Goal: Transaction & Acquisition: Obtain resource

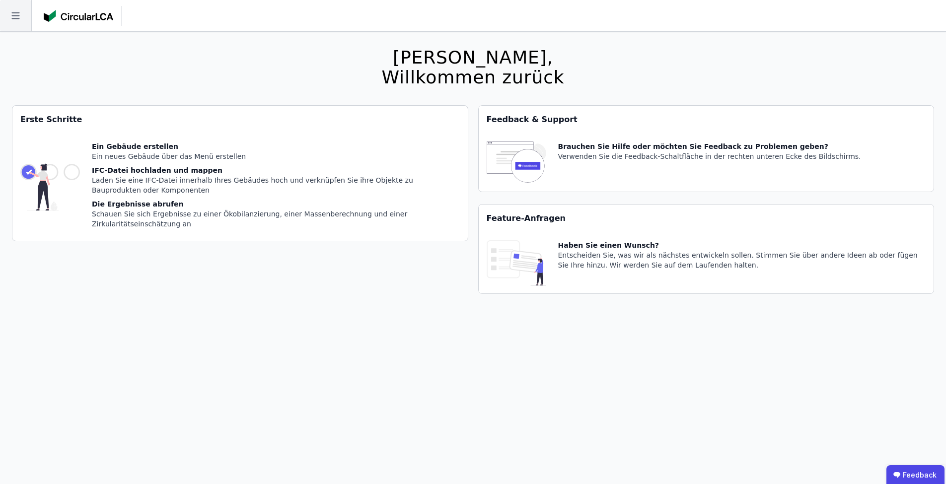
click at [26, 19] on icon at bounding box center [15, 15] width 31 height 31
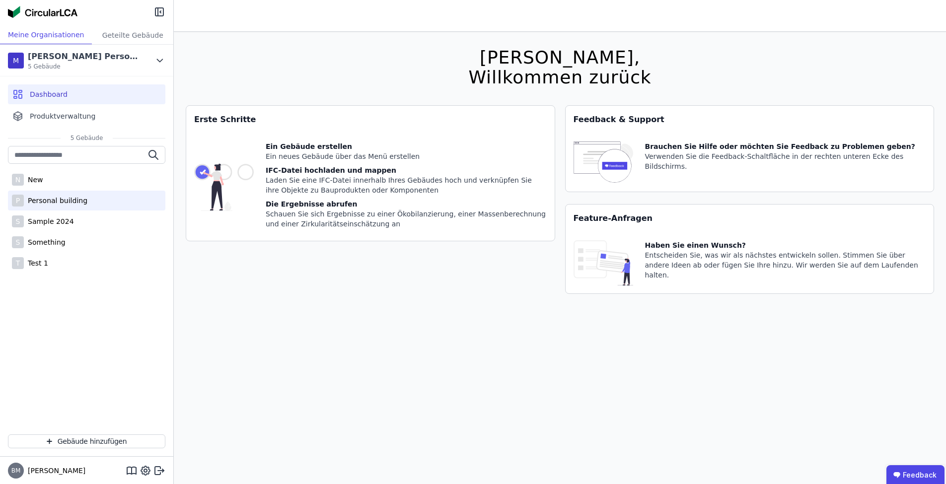
click at [85, 205] on div "P Personal building" at bounding box center [86, 201] width 157 height 20
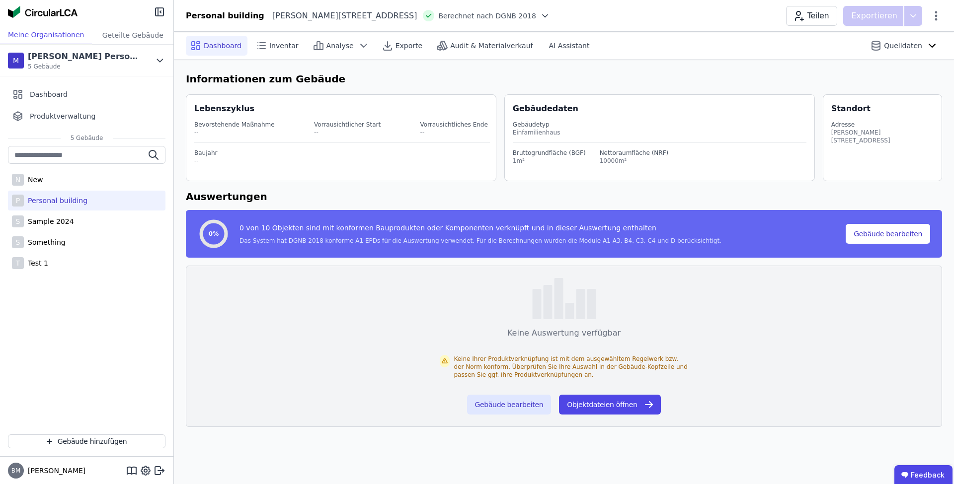
click at [511, 17] on div "Personal building [STREET_ADDRESS] nach DGNB 2018 Teilen Exportieren" at bounding box center [564, 16] width 780 height 20
click at [536, 15] on div at bounding box center [543, 16] width 14 height 10
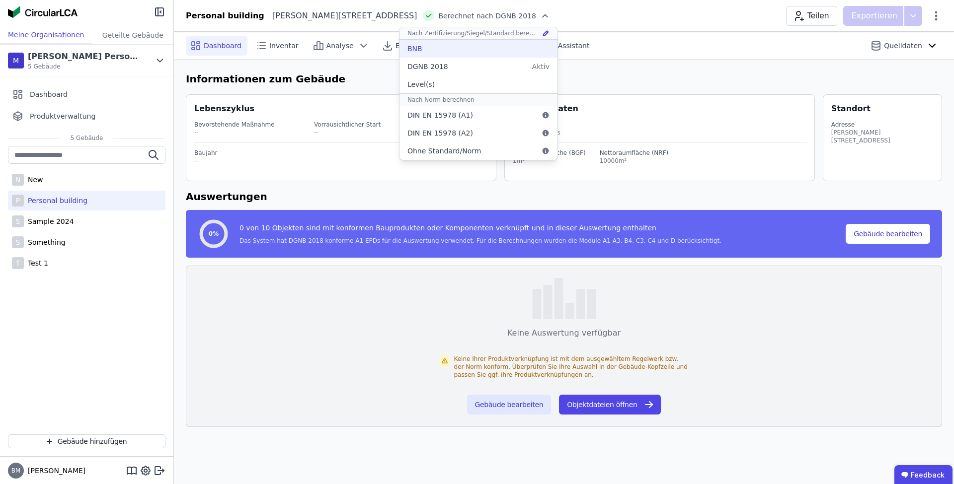
click at [428, 51] on div "BNB" at bounding box center [478, 49] width 158 height 18
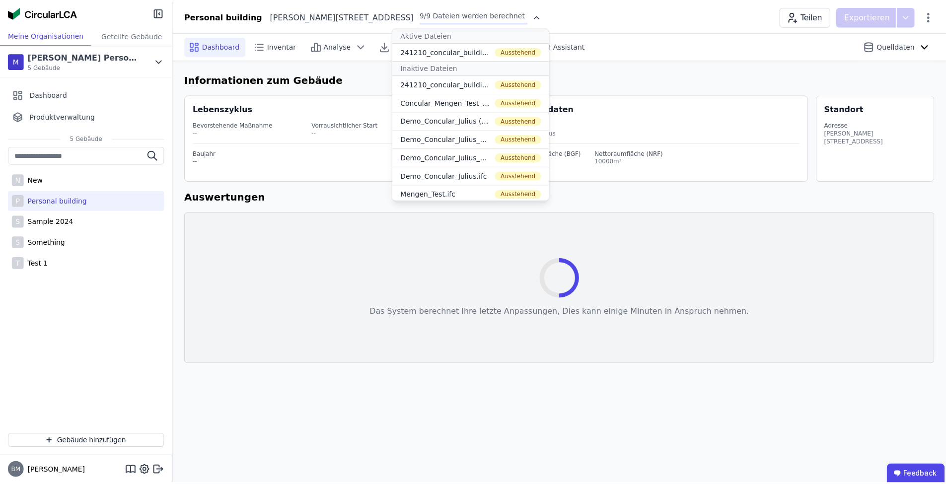
scroll to position [21, 0]
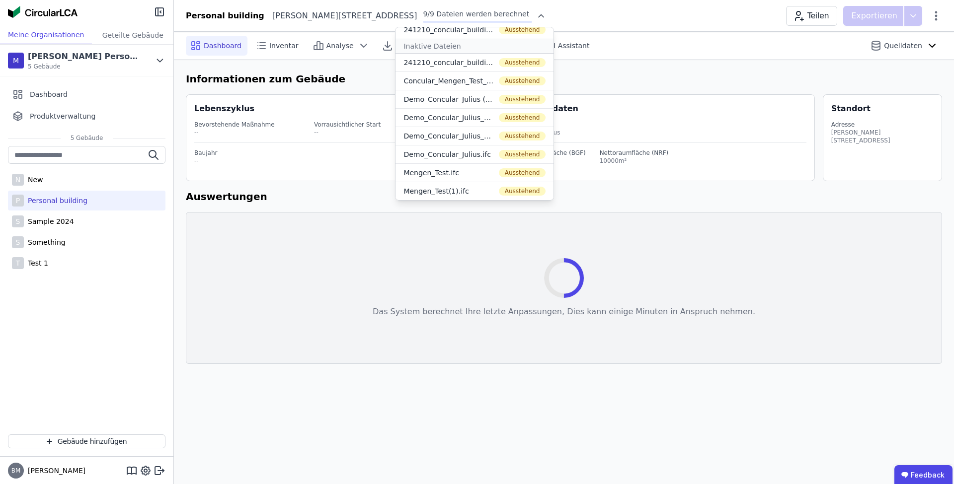
click at [581, 85] on h6 "Informationen zum Gebäude" at bounding box center [564, 79] width 756 height 15
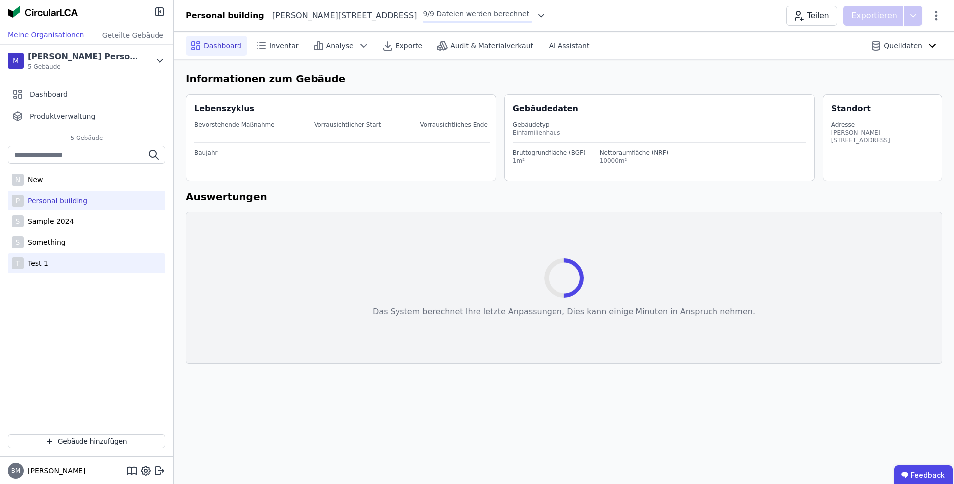
click at [92, 260] on div "T Test 1" at bounding box center [86, 263] width 157 height 20
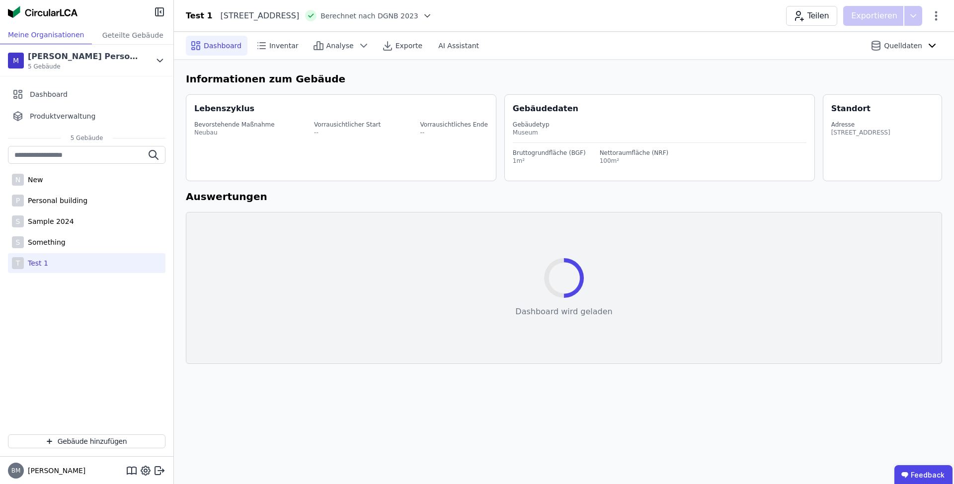
click at [432, 20] on div at bounding box center [425, 16] width 14 height 10
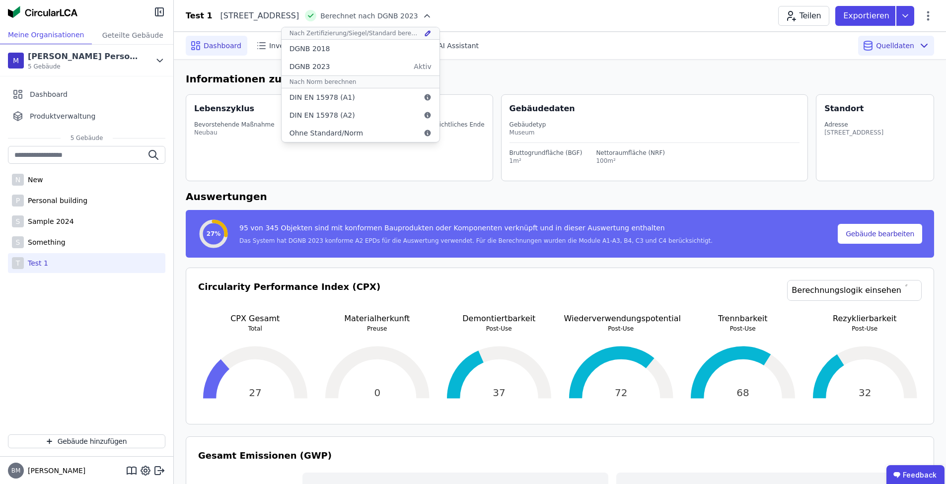
click at [894, 54] on div "Quelldaten" at bounding box center [896, 46] width 76 height 20
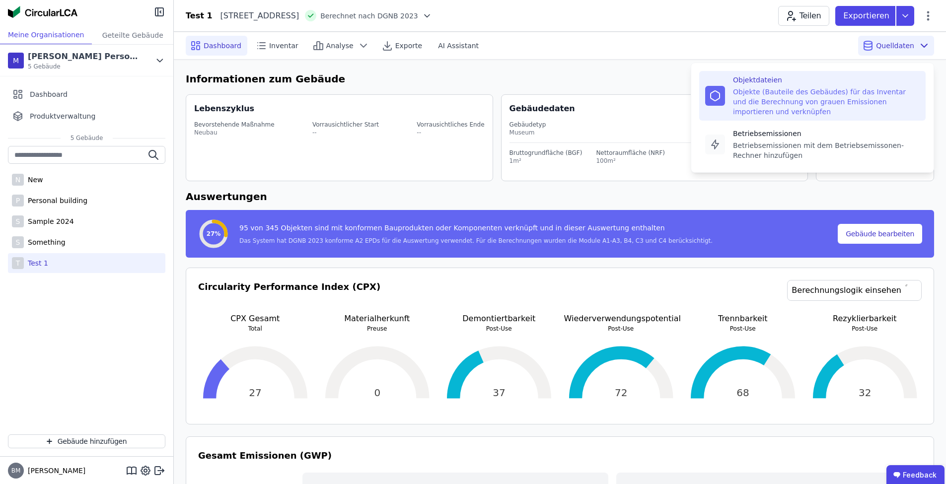
click at [837, 88] on div "Objekte (Bauteile des Gebäudes) für das Inventar und die Berechnung von grauen …" at bounding box center [826, 102] width 187 height 30
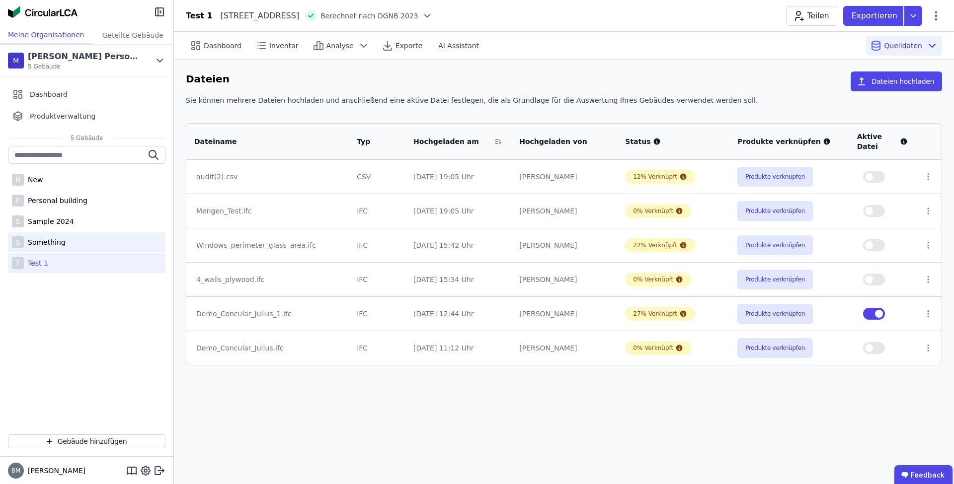
click at [80, 248] on div "S Something" at bounding box center [86, 242] width 157 height 20
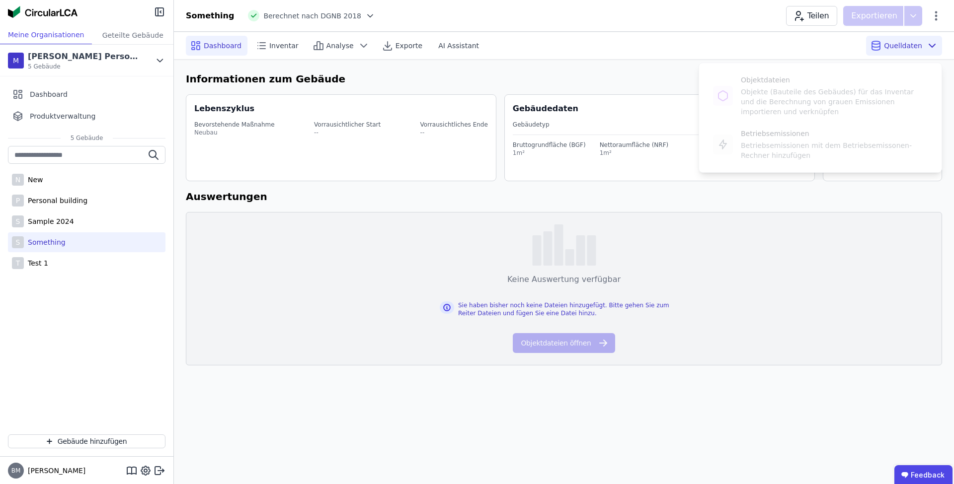
click at [905, 52] on div "Quelldaten Objektdateien Objekte (Bauteile des Gebäudes) für das Inventar und d…" at bounding box center [904, 46] width 76 height 20
click at [56, 219] on div "Sample 2024" at bounding box center [49, 222] width 50 height 10
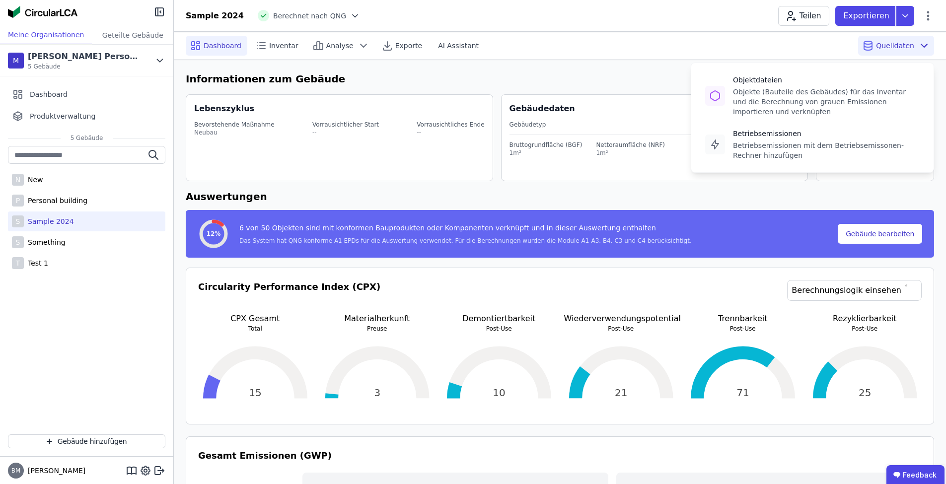
click at [898, 42] on span "Quelldaten" at bounding box center [895, 46] width 38 height 10
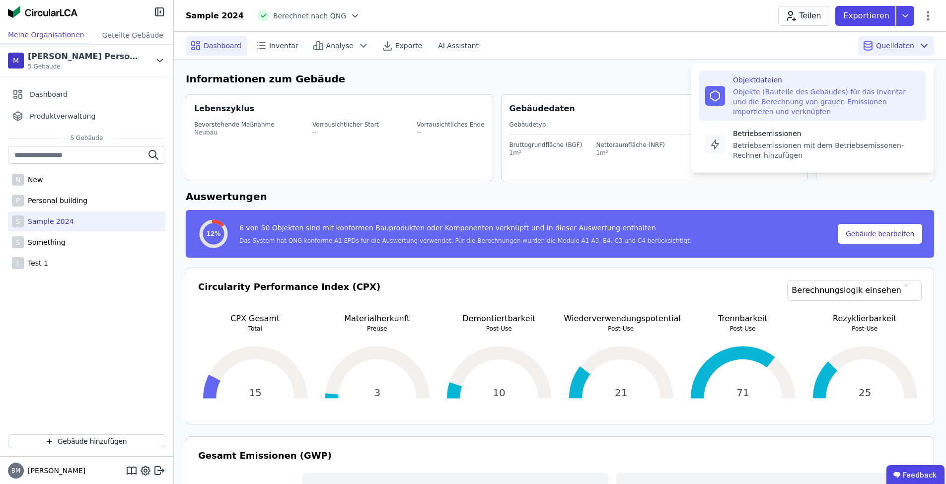
click at [837, 101] on div "Objekte (Bauteile des Gebäudes) für das Inventar und die Berechnung von grauen …" at bounding box center [826, 102] width 187 height 30
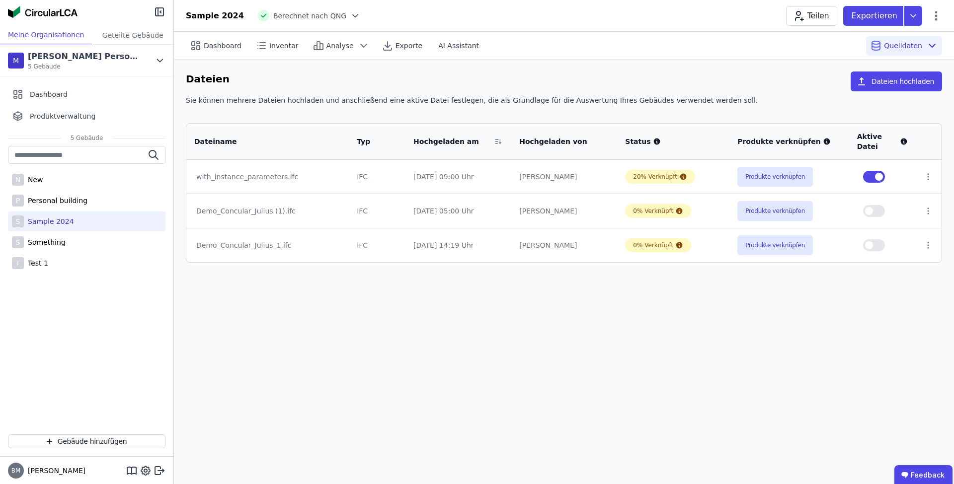
click at [587, 338] on div "Dashboard Inventar Analyse Exporte AI Assistant Quelldaten Dateien Dateien hoch…" at bounding box center [564, 258] width 780 height 452
click at [350, 19] on icon at bounding box center [355, 16] width 10 height 10
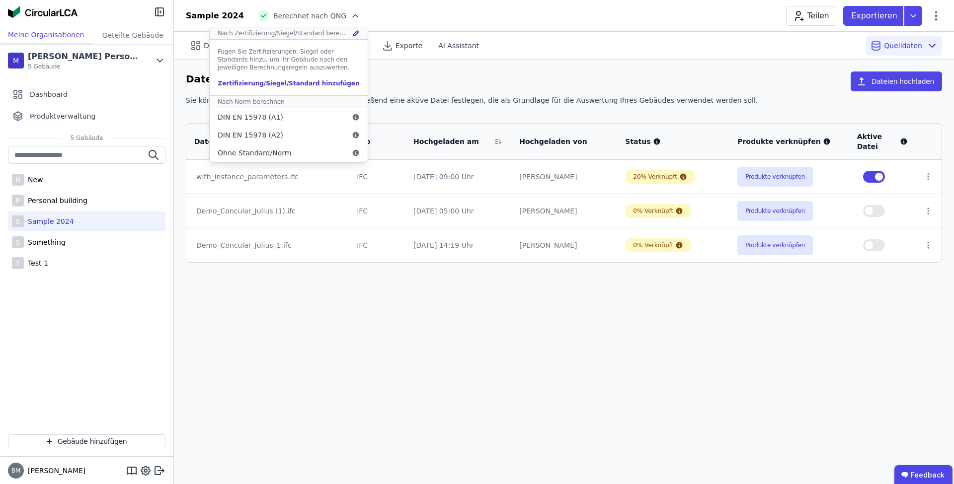
click at [288, 84] on div "Zertifizierung/Siegel/Standard hinzufügen" at bounding box center [289, 83] width 142 height 8
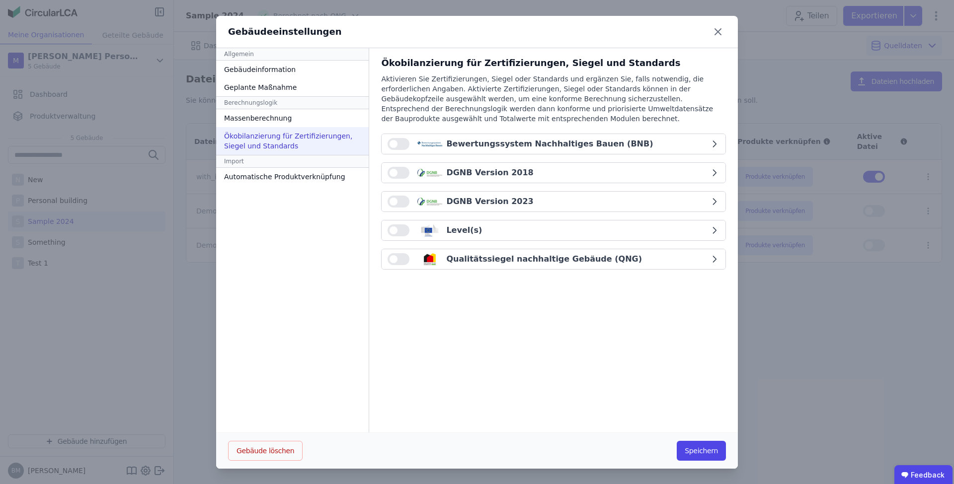
click at [651, 145] on div "Bewertungssystem Nachhaltiges Bauen (BNB)" at bounding box center [548, 144] width 322 height 12
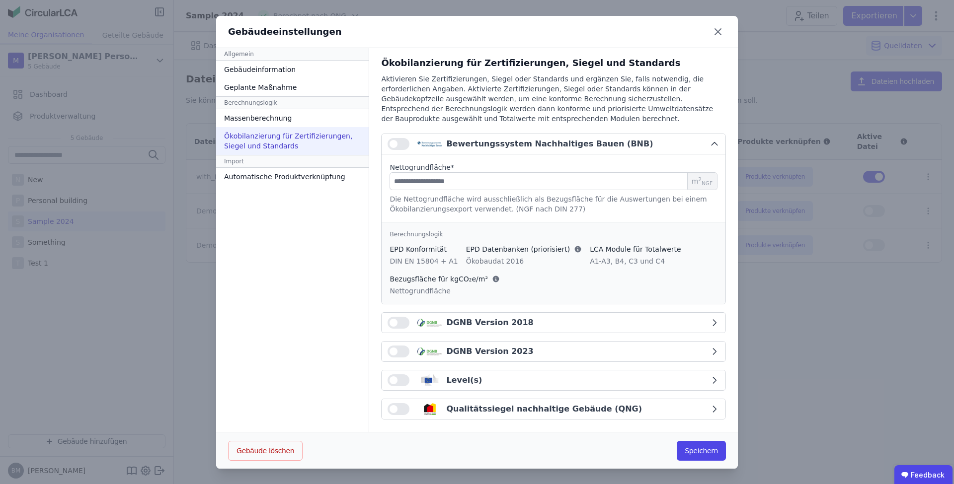
click at [399, 142] on button "button" at bounding box center [398, 144] width 22 height 12
click at [461, 175] on input "number" at bounding box center [553, 181] width 328 height 18
type input "**"
click at [697, 455] on button "Speichern" at bounding box center [700, 451] width 49 height 20
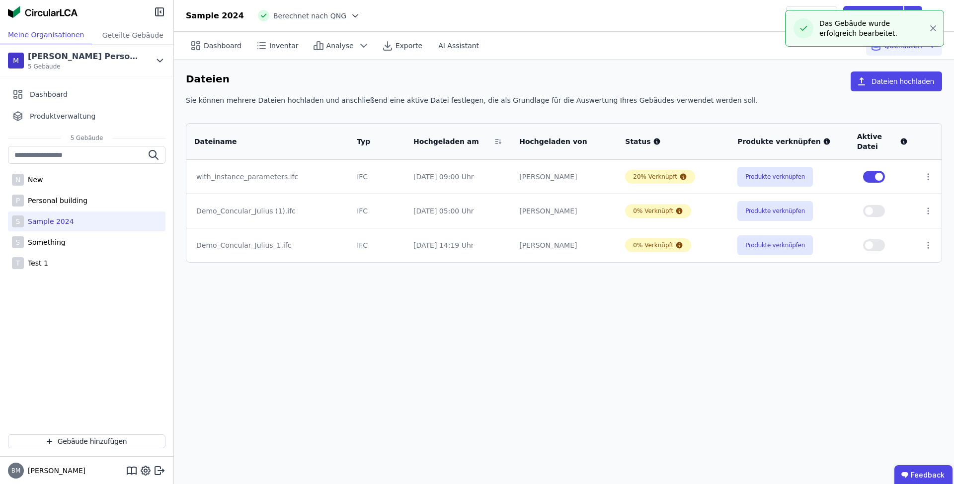
click at [357, 18] on div "Sample 2024 Berechnet nach QNG Teilen Exportieren" at bounding box center [564, 16] width 780 height 20
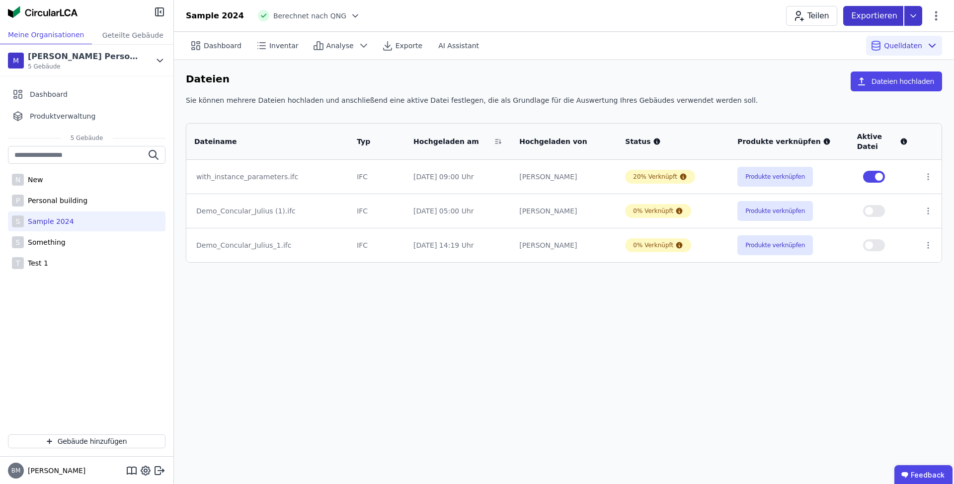
click at [917, 14] on icon at bounding box center [913, 16] width 18 height 20
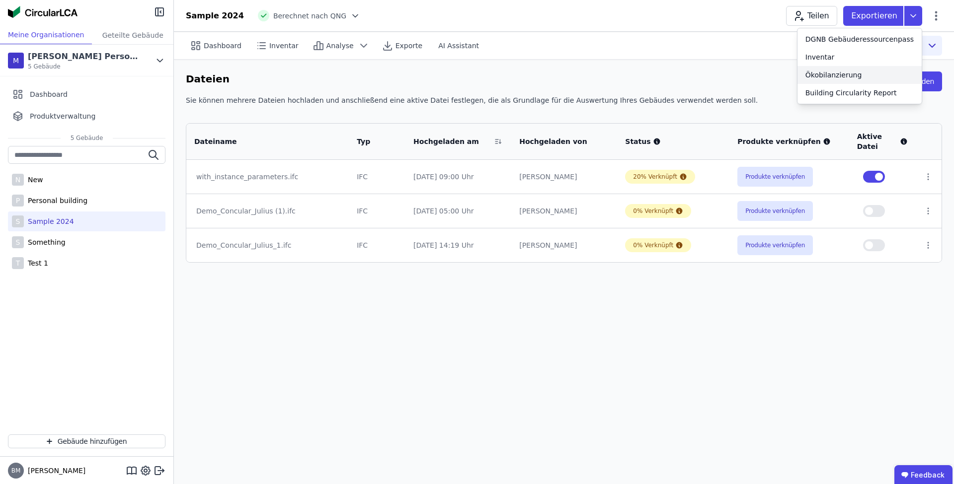
click at [861, 73] on div "Ökobilanzierung" at bounding box center [833, 75] width 57 height 10
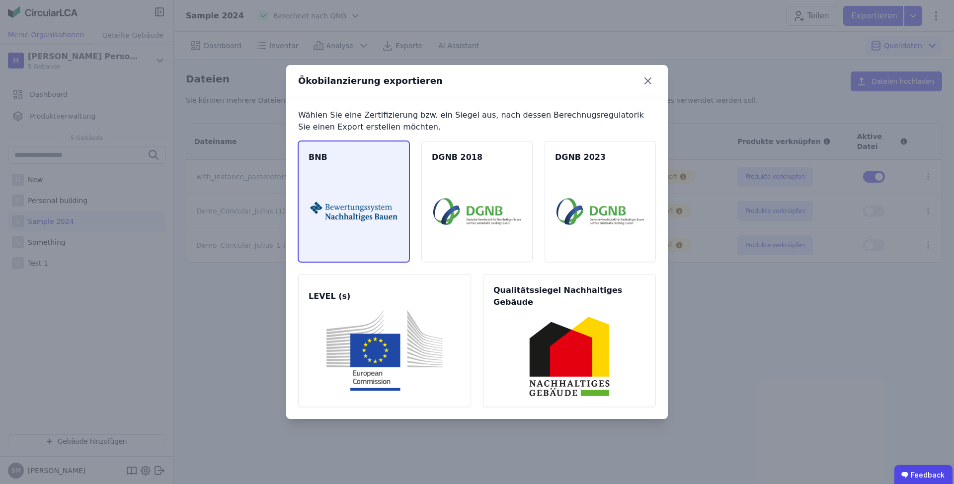
click at [354, 198] on img at bounding box center [353, 211] width 87 height 80
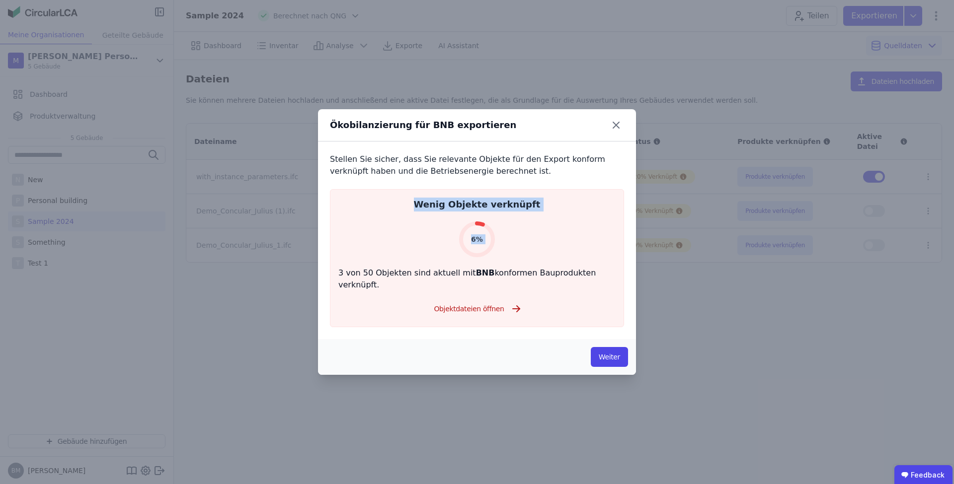
drag, startPoint x: 414, startPoint y: 210, endPoint x: 515, endPoint y: 261, distance: 112.6
click at [515, 261] on div "Wenig Objekte verknüpft 6% 3 von 50 Objekten sind aktuell mit BNB konformen Bau…" at bounding box center [477, 258] width 294 height 138
click at [537, 281] on div "3 von 50 Objekten sind aktuell mit BNB konformen Bauprodukten verknüpft." at bounding box center [476, 279] width 277 height 24
click at [603, 349] on button "Weiter" at bounding box center [609, 357] width 37 height 20
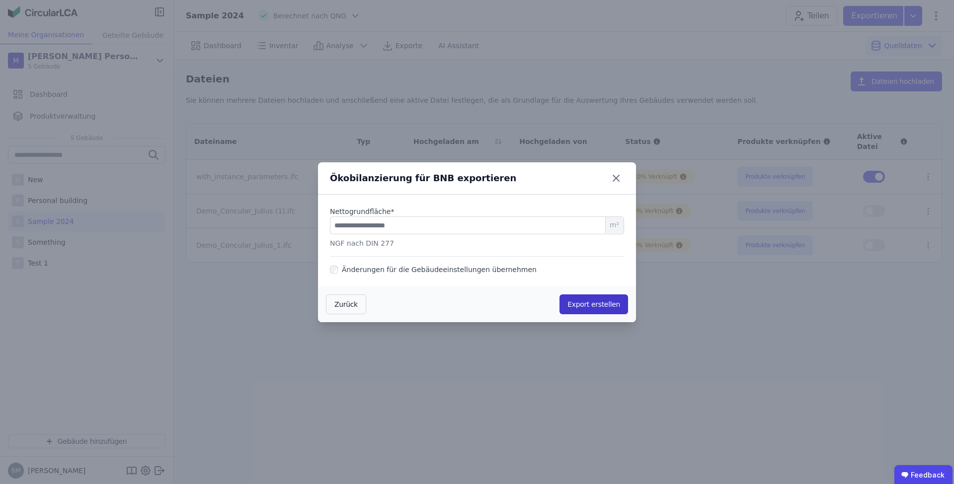
click at [582, 302] on button "Export erstellen" at bounding box center [593, 305] width 69 height 20
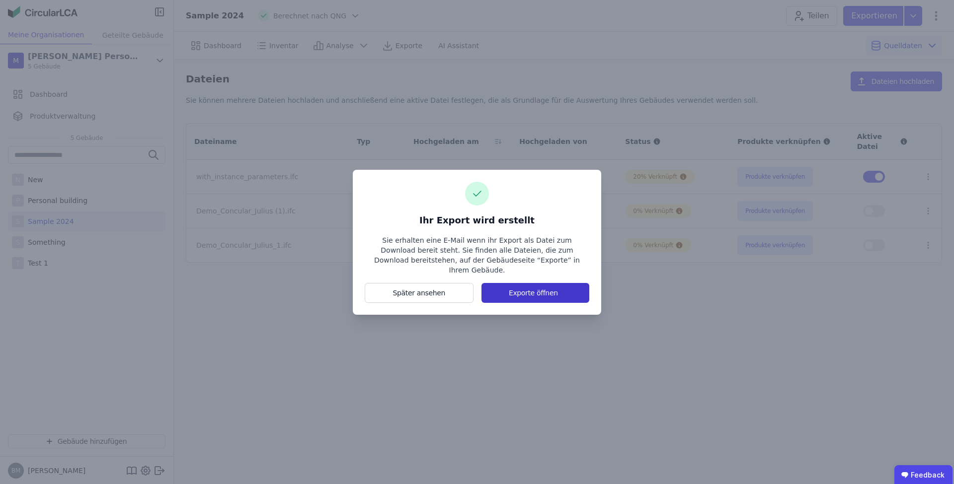
click at [553, 285] on button "Exporte öffnen" at bounding box center [535, 293] width 108 height 20
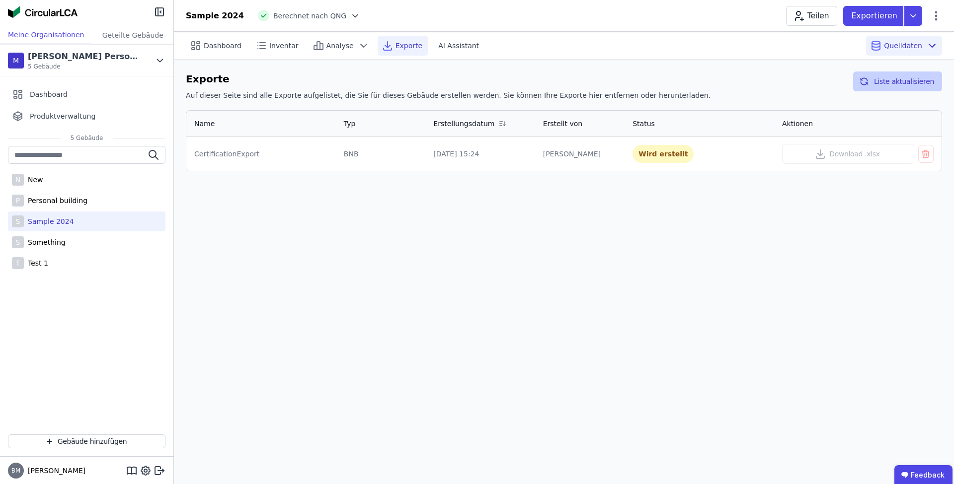
click at [881, 79] on button "Liste aktualisieren" at bounding box center [897, 82] width 89 height 20
click at [657, 156] on div "Bereit zum Download" at bounding box center [680, 154] width 96 height 18
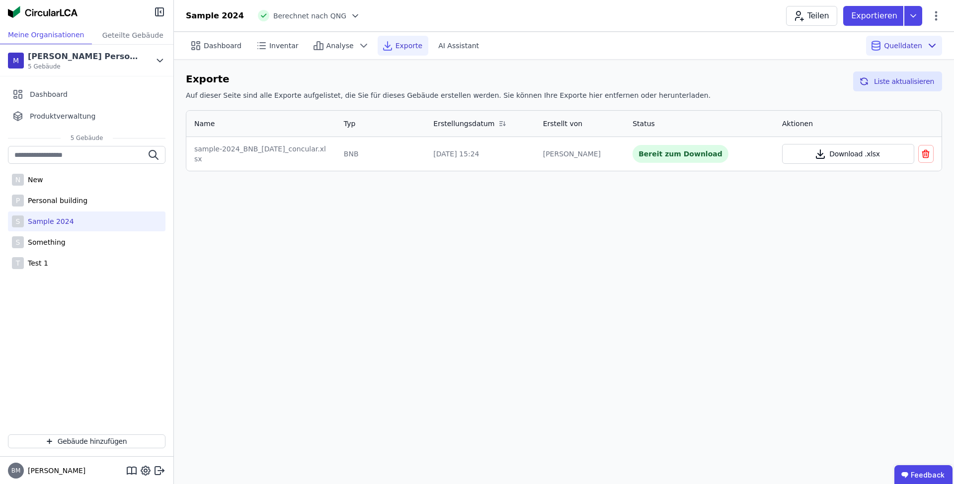
click at [854, 158] on button "Download .xlsx" at bounding box center [848, 154] width 132 height 20
click at [78, 201] on div "Personal building" at bounding box center [56, 201] width 64 height 10
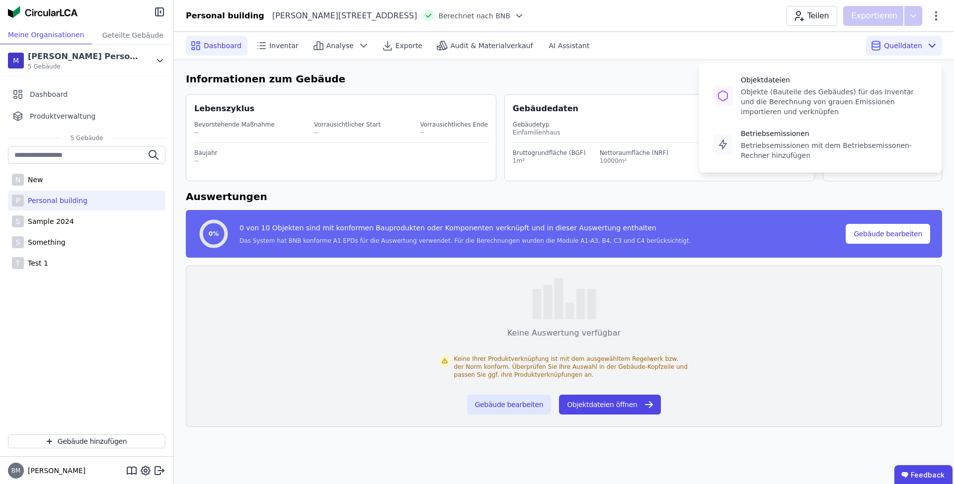
click at [899, 49] on span "Quelldaten" at bounding box center [903, 46] width 38 height 10
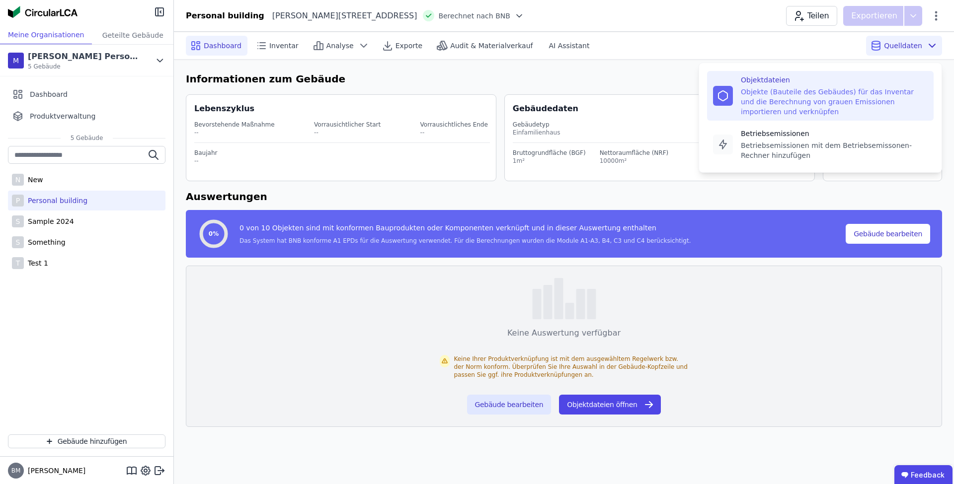
click at [839, 92] on div "Objekte (Bauteile des Gebäudes) für das Inventar und die Berechnung von grauen …" at bounding box center [834, 102] width 187 height 30
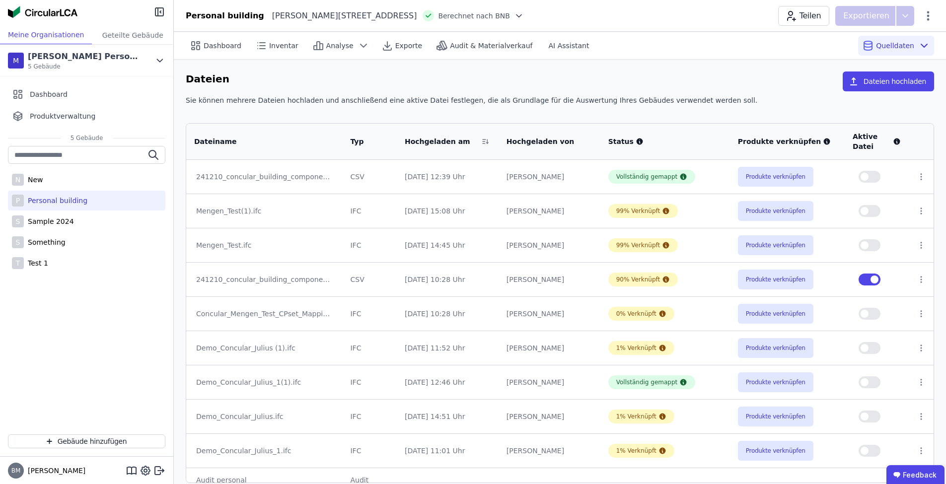
click at [908, 12] on icon at bounding box center [906, 16] width 18 height 20
click at [909, 16] on icon at bounding box center [906, 16] width 18 height 20
click at [731, 85] on div "Dateien Dateien hochladen" at bounding box center [560, 84] width 748 height 24
click at [422, 72] on div "Dateien Dateien hochladen" at bounding box center [560, 84] width 748 height 24
click at [227, 49] on span "Dashboard" at bounding box center [223, 46] width 38 height 10
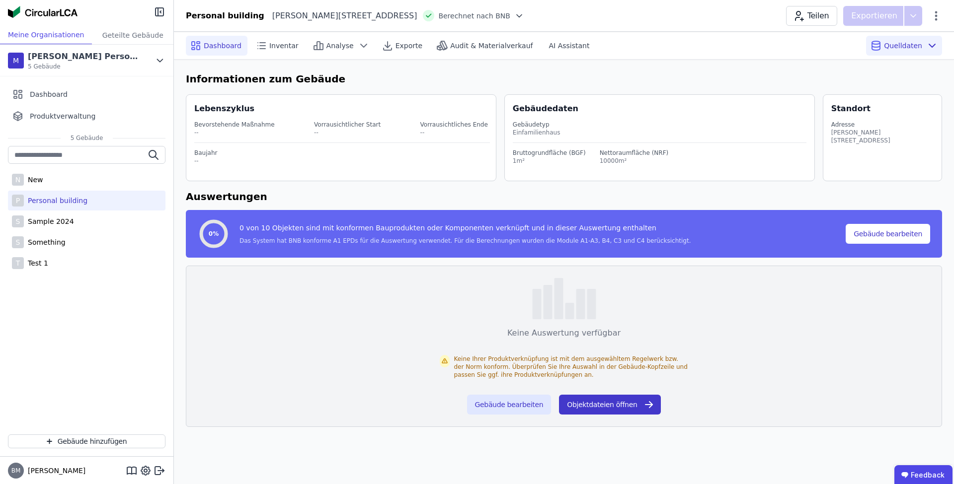
click at [606, 406] on button "Objektdateien öffnen" at bounding box center [610, 405] width 102 height 20
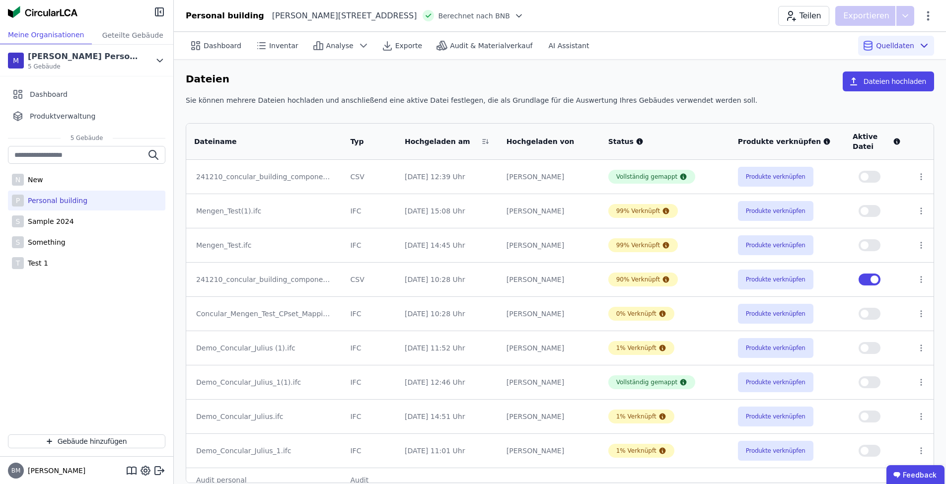
click at [865, 173] on span "button" at bounding box center [865, 177] width 8 height 8
click at [868, 384] on button "button" at bounding box center [870, 382] width 22 height 12
click at [869, 207] on button "button" at bounding box center [870, 211] width 22 height 12
click at [869, 240] on button "button" at bounding box center [870, 245] width 22 height 12
click at [783, 165] on td "Produkte verknüpfen" at bounding box center [787, 177] width 115 height 34
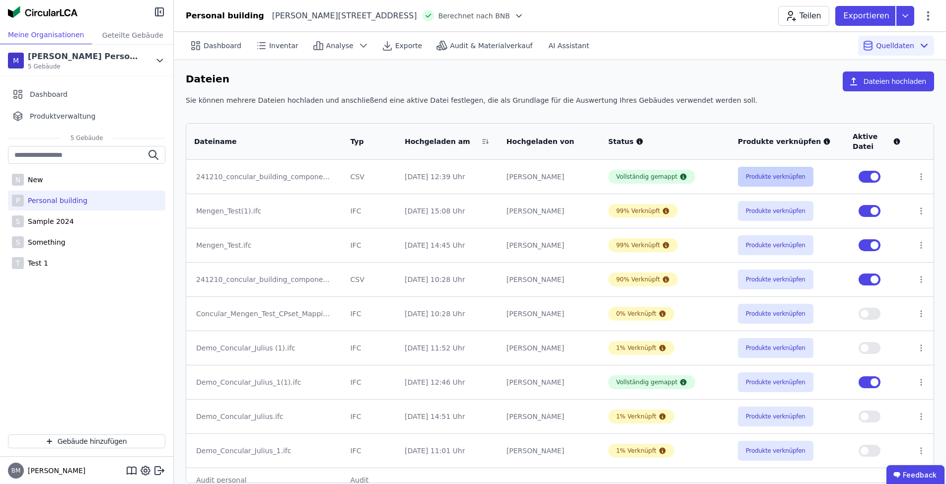
click at [785, 178] on button "Produkte verknüpfen" at bounding box center [775, 177] width 75 height 20
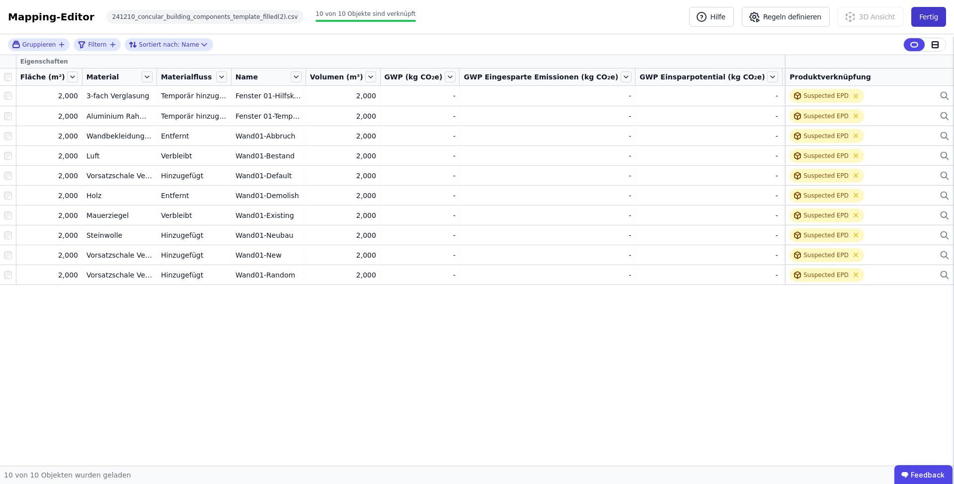
click at [928, 24] on button "Fertig" at bounding box center [928, 17] width 35 height 20
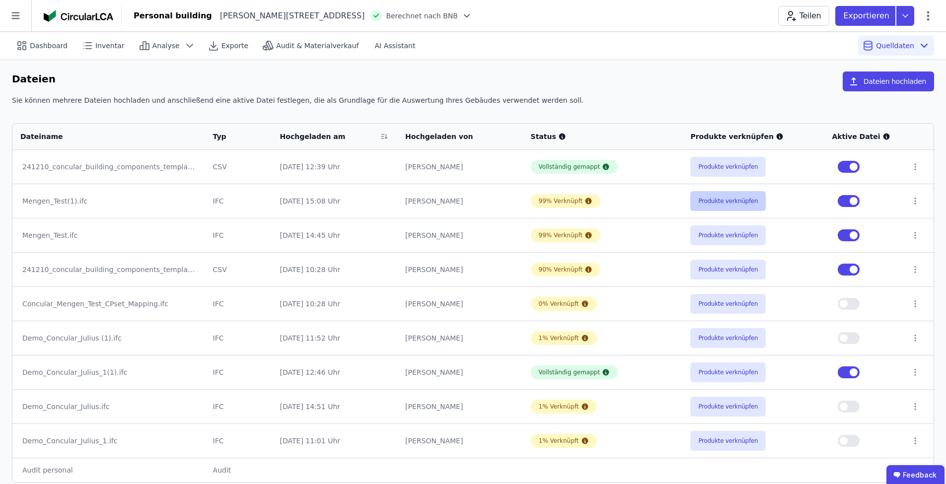
click at [755, 195] on button "Produkte verknüpfen" at bounding box center [727, 201] width 75 height 20
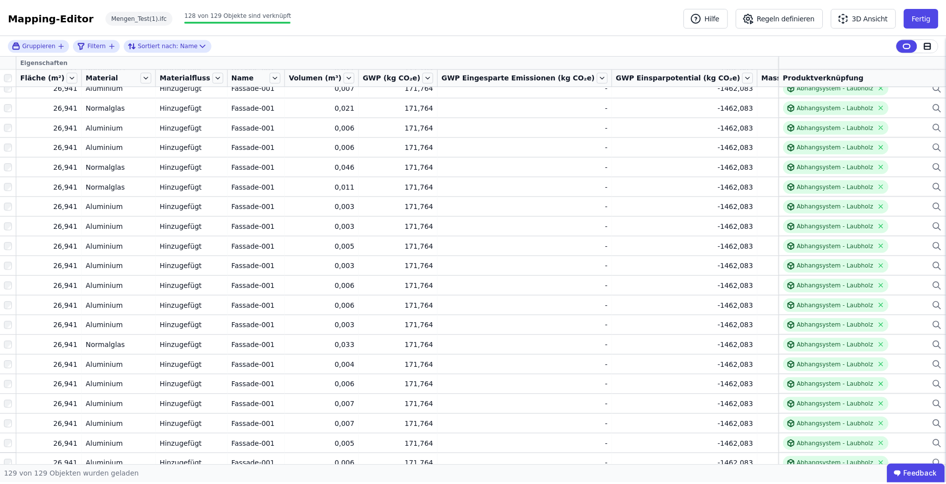
scroll to position [268, 0]
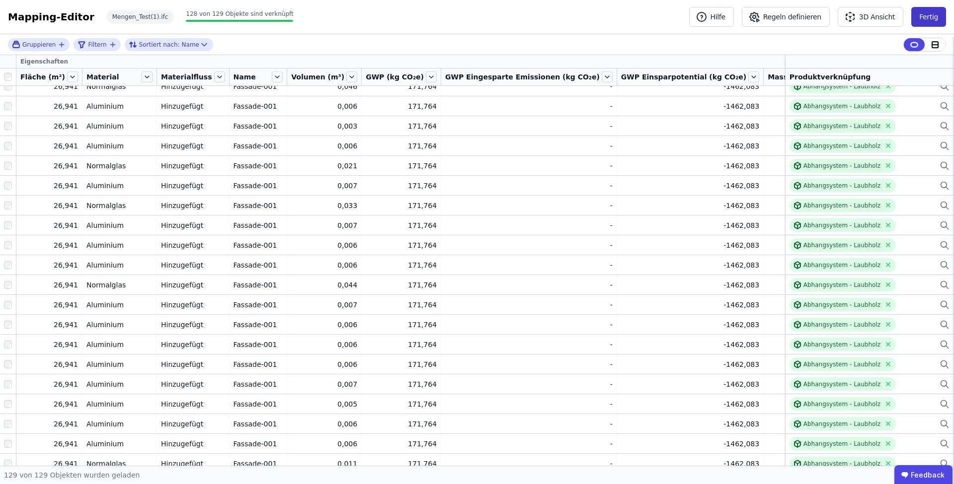
click at [922, 22] on button "Fertig" at bounding box center [928, 17] width 35 height 20
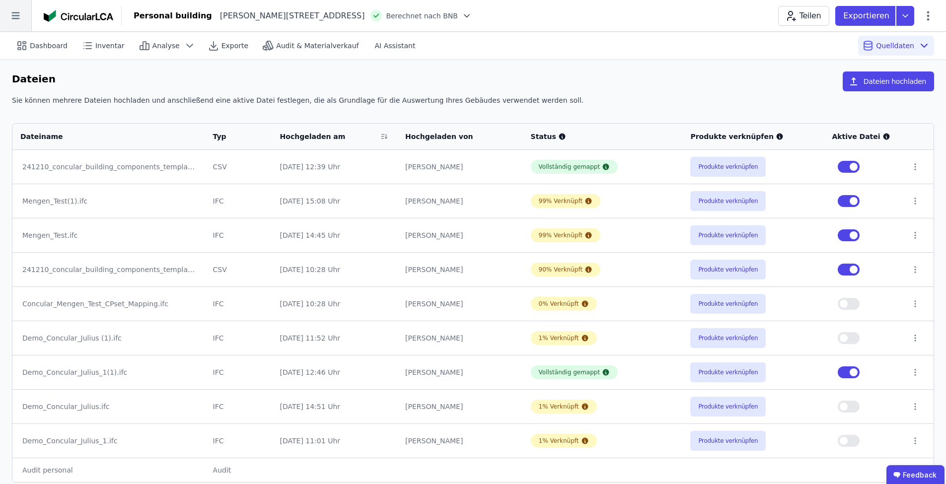
click at [17, 20] on icon at bounding box center [15, 15] width 31 height 31
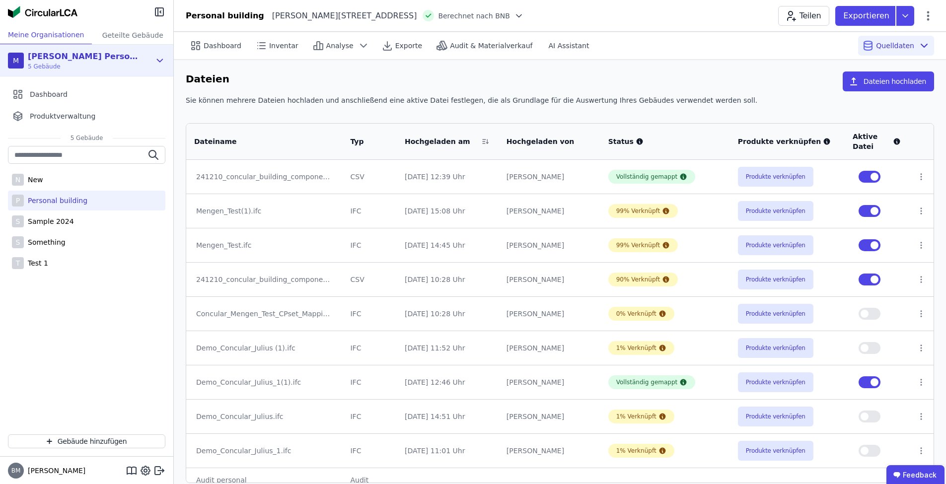
click at [160, 59] on icon at bounding box center [159, 61] width 11 height 12
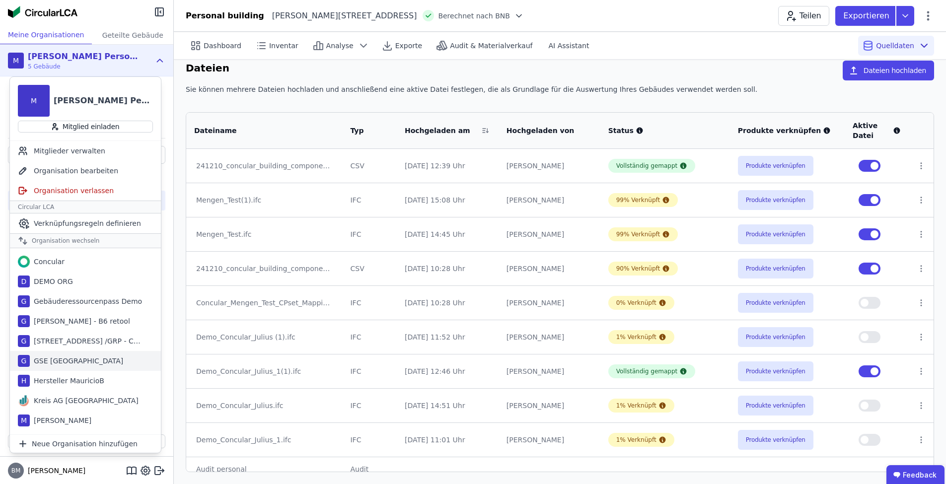
scroll to position [171, 0]
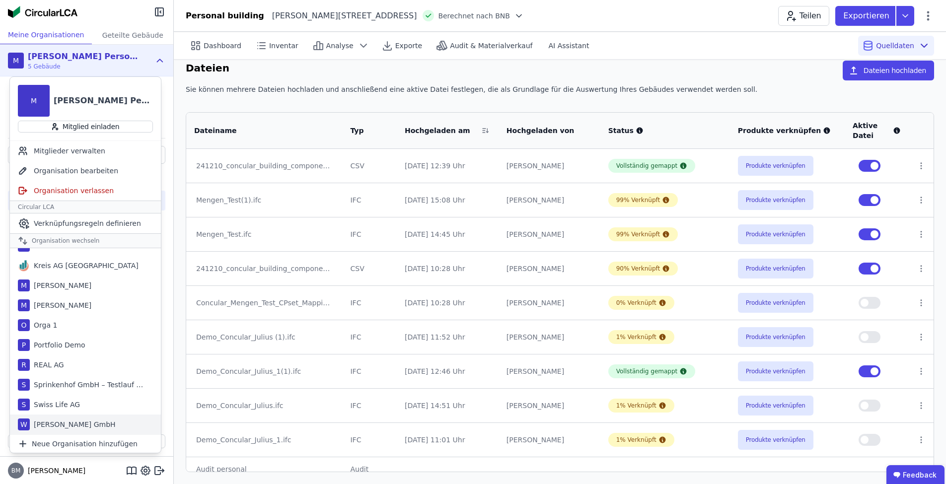
click at [80, 426] on div "[PERSON_NAME] GmbH" at bounding box center [73, 425] width 86 height 10
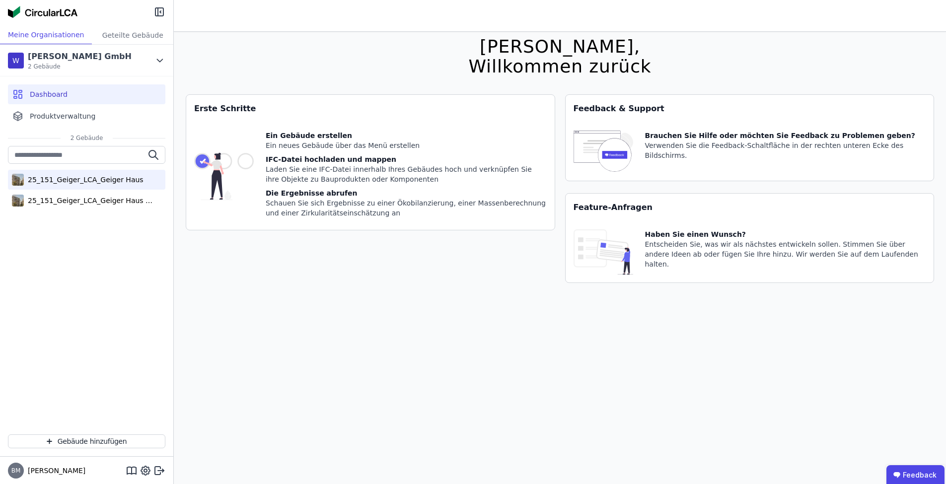
click at [114, 186] on div "25_151_Geiger_LCA_Geiger Haus" at bounding box center [86, 180] width 157 height 20
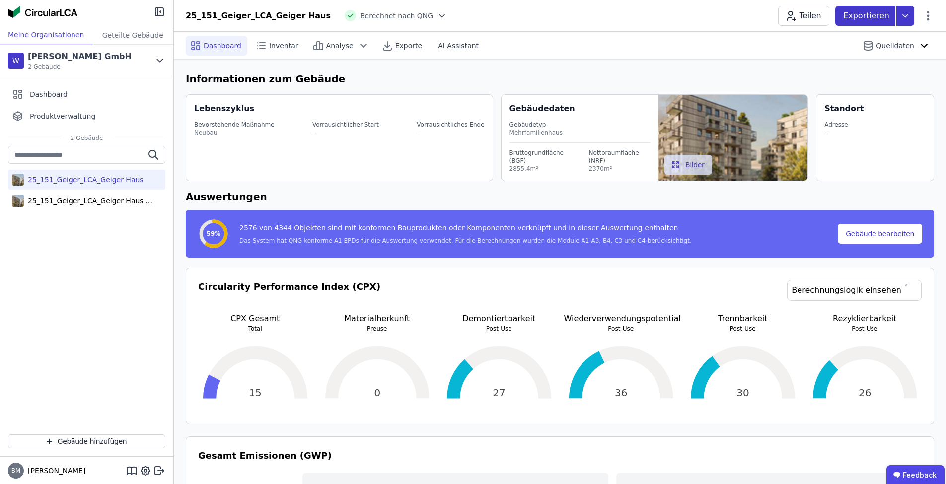
click at [909, 17] on icon at bounding box center [906, 16] width 18 height 20
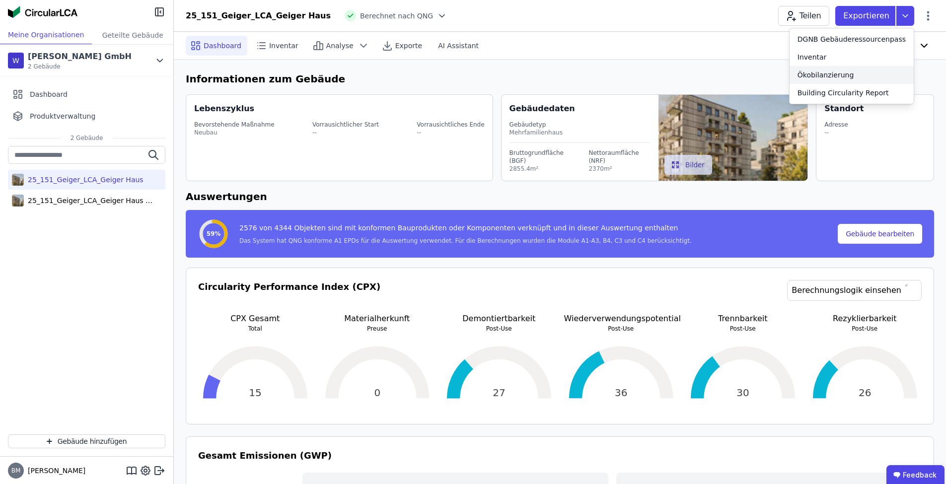
click at [867, 69] on div "Ökobilanzierung" at bounding box center [852, 75] width 124 height 18
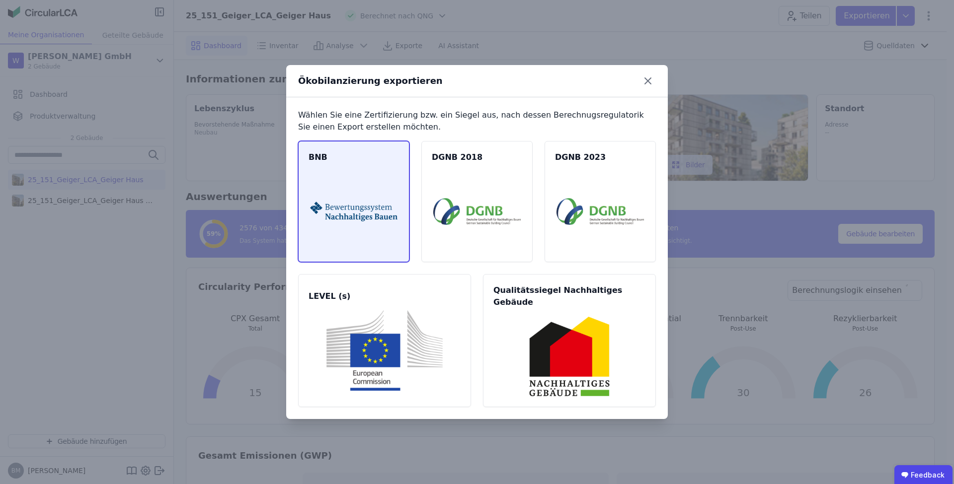
click at [375, 247] on img at bounding box center [353, 211] width 87 height 80
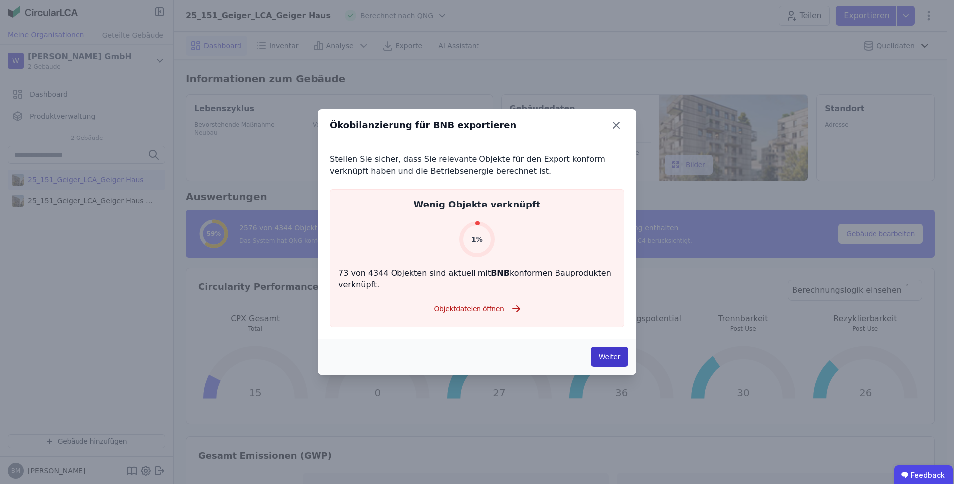
click at [606, 361] on button "Weiter" at bounding box center [609, 357] width 37 height 20
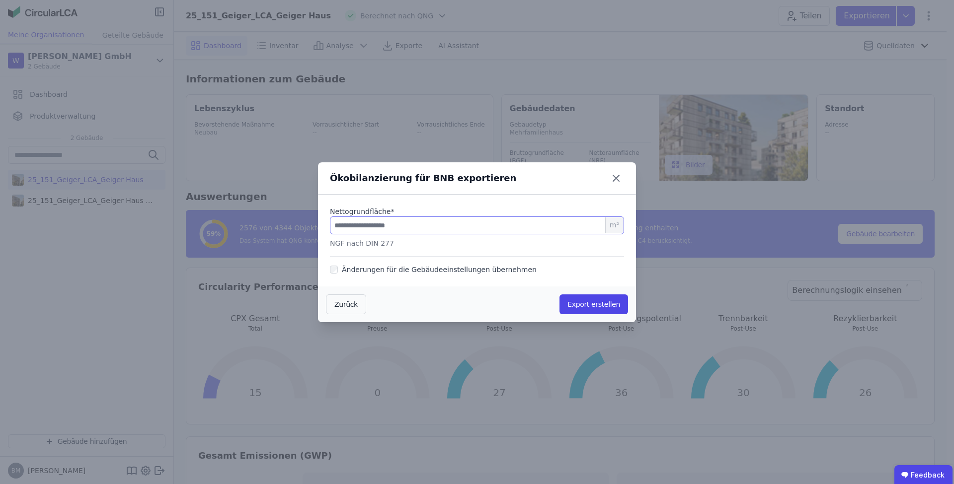
click at [461, 227] on input "number" at bounding box center [477, 226] width 294 height 18
type input "****"
click at [594, 302] on button "Export erstellen" at bounding box center [593, 305] width 69 height 20
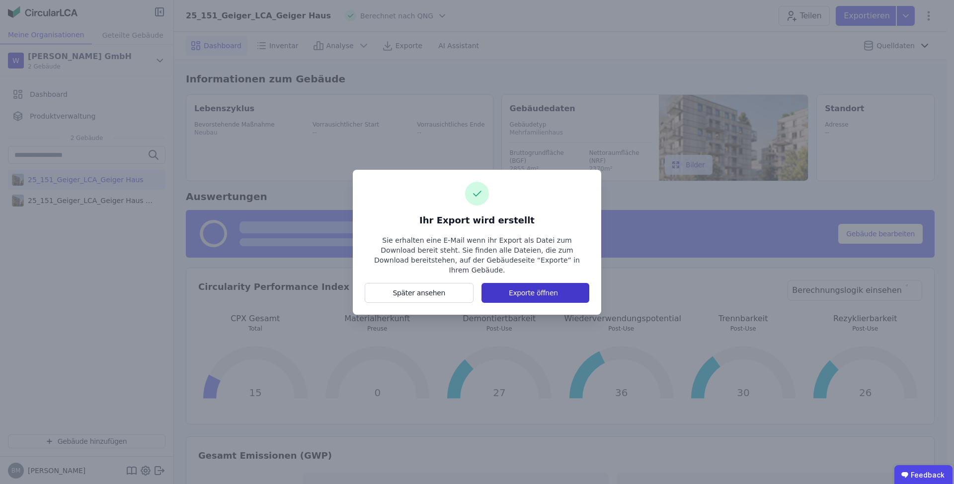
click at [558, 290] on button "Exporte öffnen" at bounding box center [535, 293] width 108 height 20
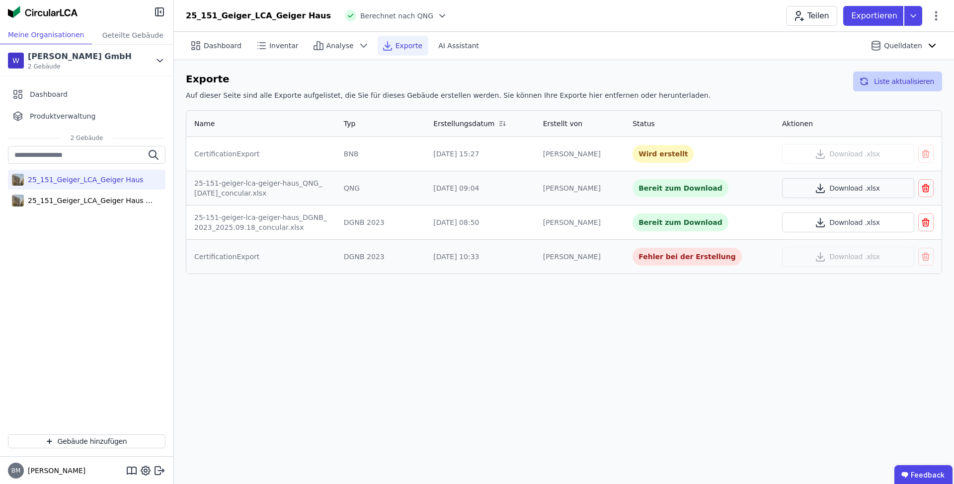
click at [913, 81] on button "Liste aktualisieren" at bounding box center [897, 82] width 89 height 20
click at [910, 82] on button "Liste aktualisieren" at bounding box center [897, 82] width 89 height 20
click at [880, 81] on button "Liste aktualisieren" at bounding box center [897, 82] width 89 height 20
click at [883, 81] on button "Liste aktualisieren" at bounding box center [897, 82] width 89 height 20
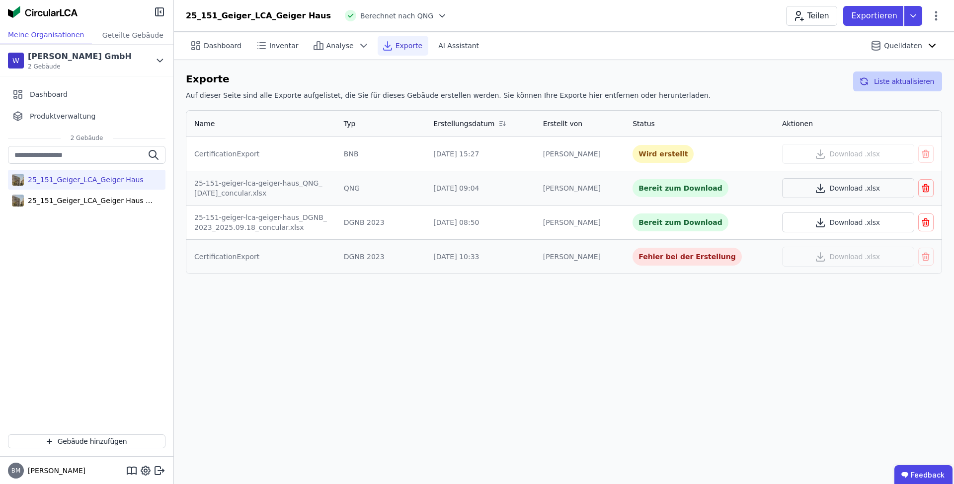
click at [885, 82] on button "Liste aktualisieren" at bounding box center [897, 82] width 89 height 20
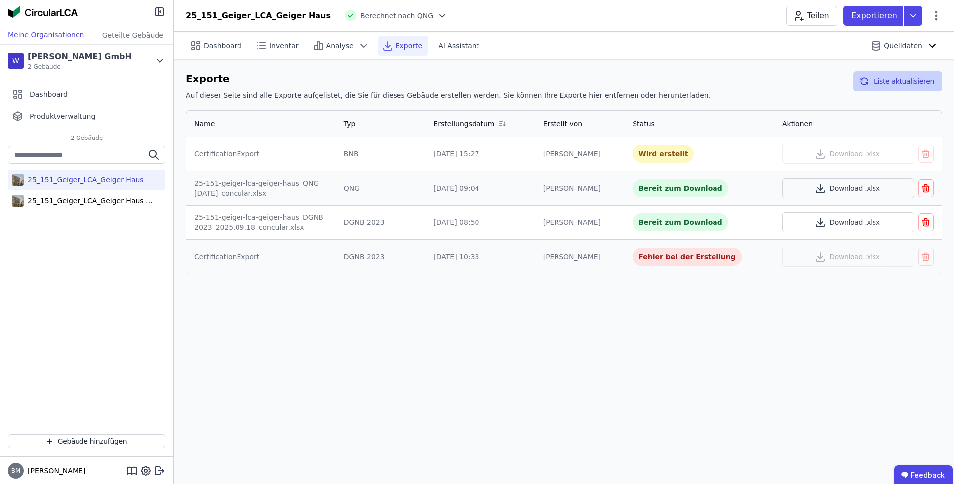
click at [885, 82] on button "Liste aktualisieren" at bounding box center [897, 82] width 89 height 20
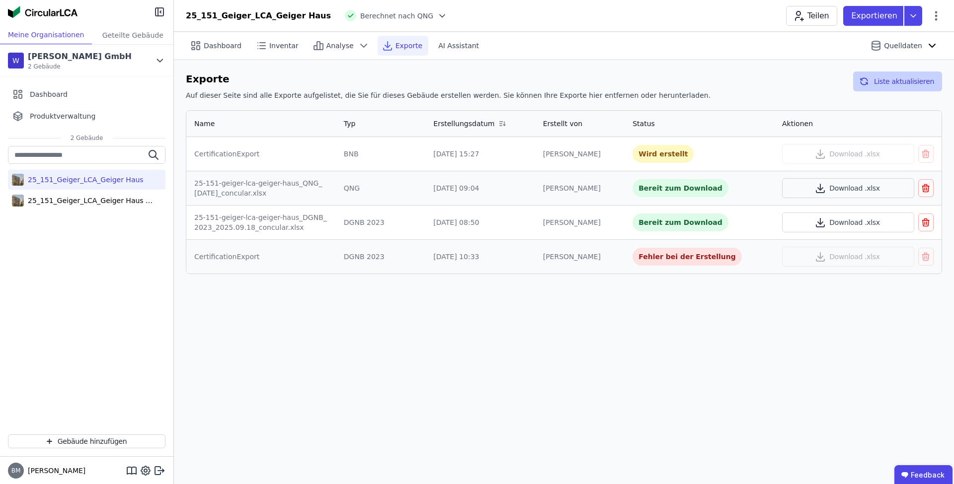
click at [885, 82] on button "Liste aktualisieren" at bounding box center [897, 82] width 89 height 20
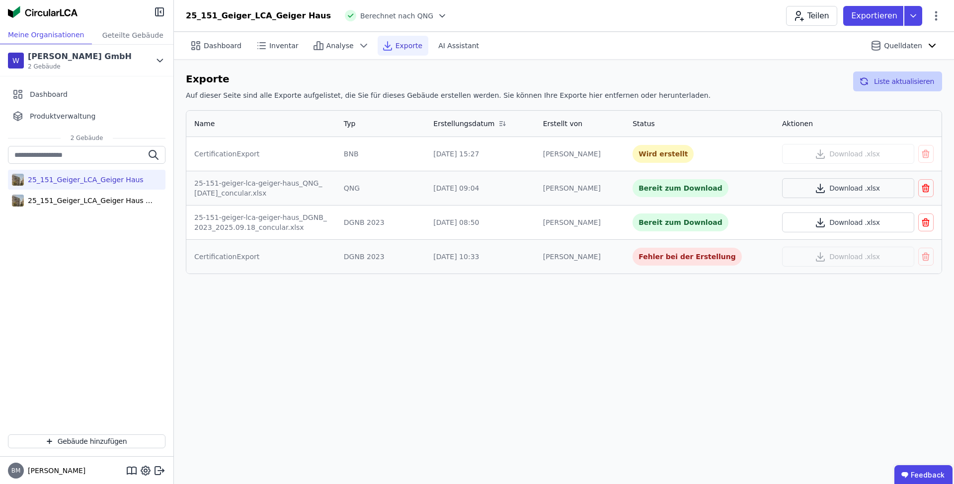
click at [885, 82] on button "Liste aktualisieren" at bounding box center [897, 82] width 89 height 20
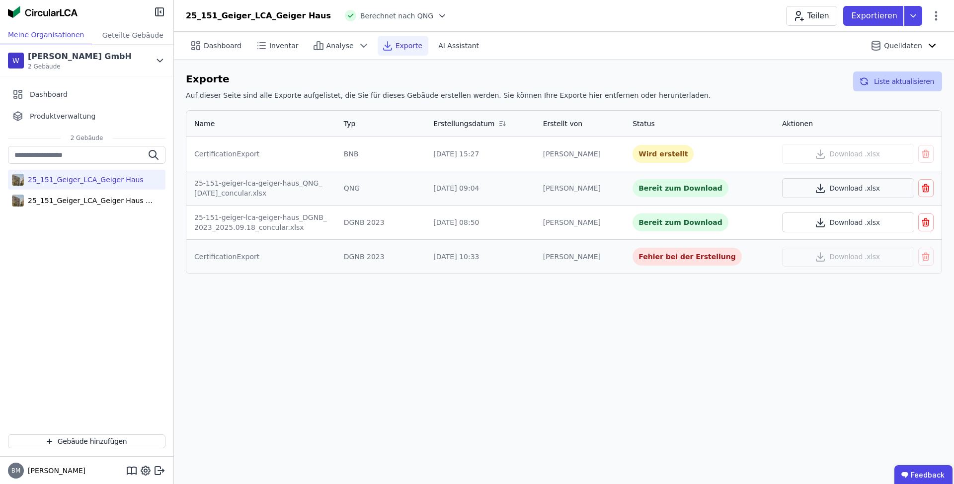
click at [885, 82] on button "Liste aktualisieren" at bounding box center [897, 82] width 89 height 20
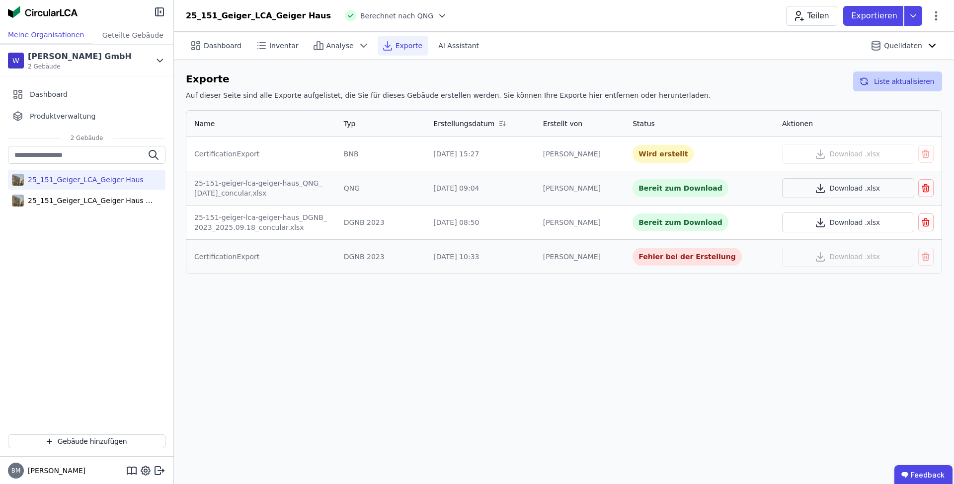
click at [885, 82] on button "Liste aktualisieren" at bounding box center [897, 82] width 89 height 20
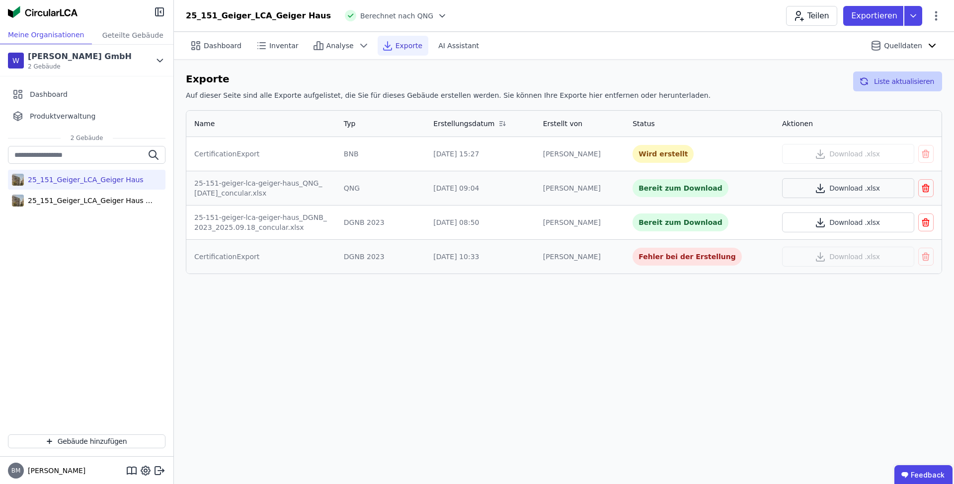
click at [885, 82] on button "Liste aktualisieren" at bounding box center [897, 82] width 89 height 20
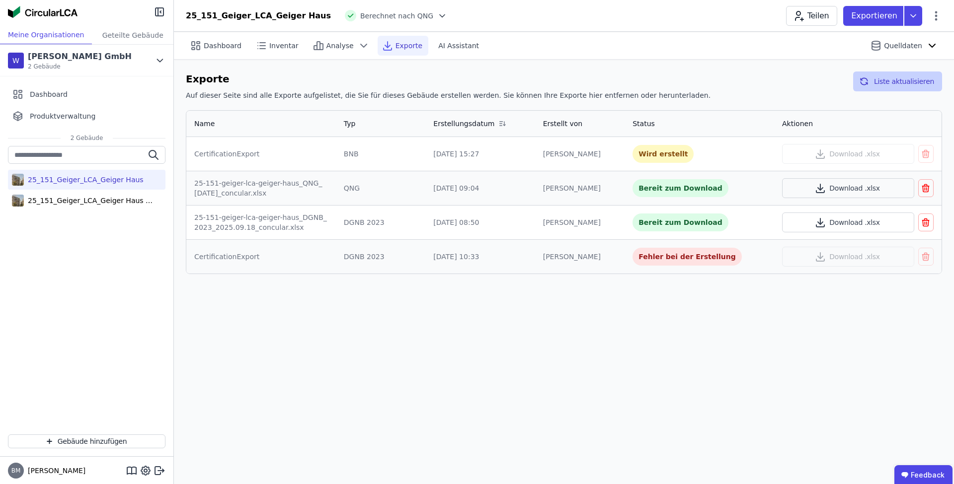
click at [885, 82] on button "Liste aktualisieren" at bounding box center [897, 82] width 89 height 20
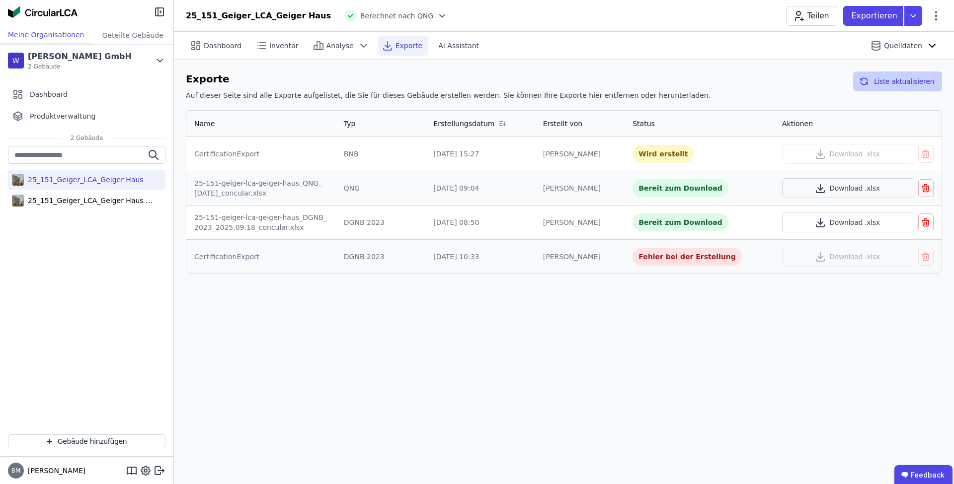
click at [885, 82] on button "Liste aktualisieren" at bounding box center [897, 82] width 89 height 20
click at [884, 81] on button "Liste aktualisieren" at bounding box center [897, 82] width 89 height 20
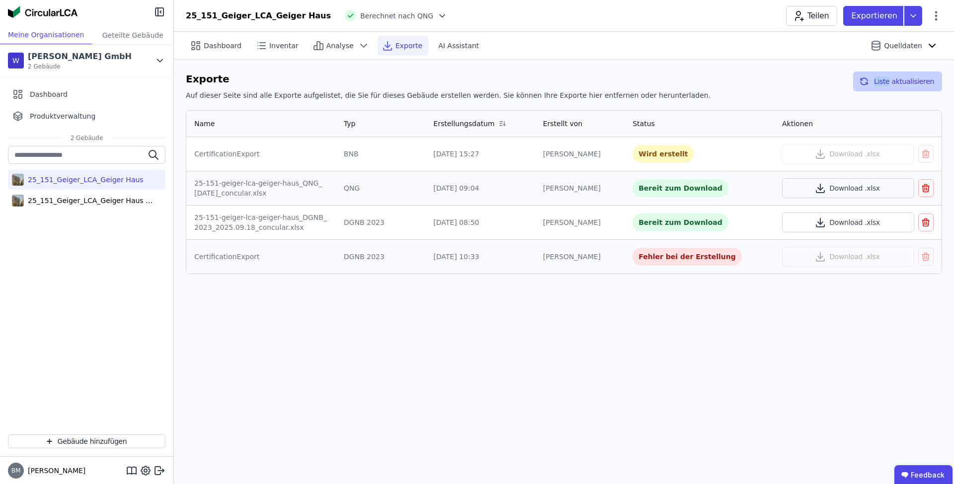
click at [884, 81] on button "Liste aktualisieren" at bounding box center [897, 82] width 89 height 20
click at [800, 87] on div "Exporte Auf dieser Seite sind alle Exporte aufgelistet, die Sie für dieses Gebä…" at bounding box center [564, 88] width 756 height 33
click at [883, 87] on button "Liste aktualisieren" at bounding box center [897, 82] width 89 height 20
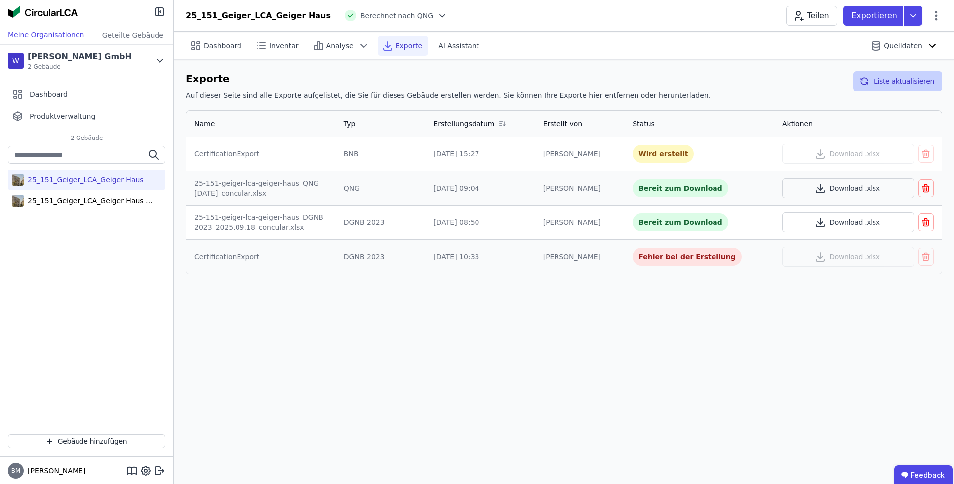
click at [883, 87] on button "Liste aktualisieren" at bounding box center [897, 82] width 89 height 20
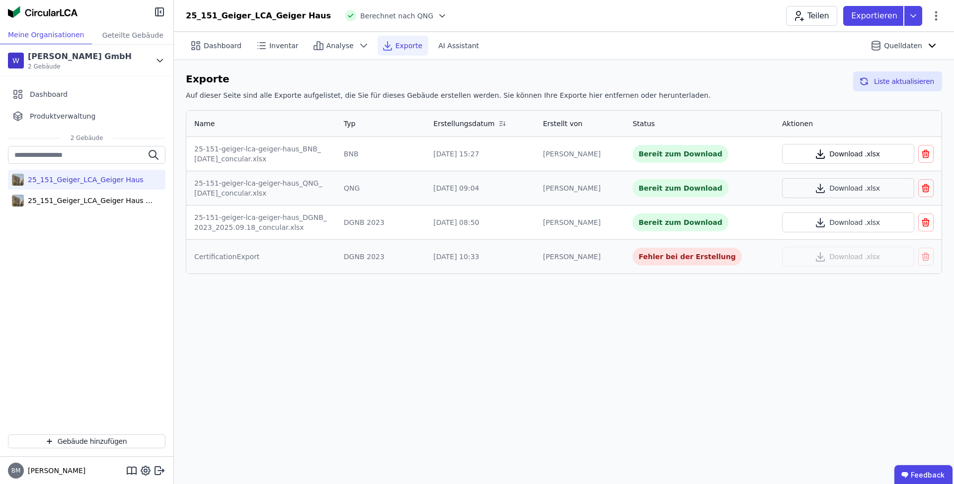
click at [862, 156] on button "Download .xlsx" at bounding box center [848, 154] width 132 height 20
click at [926, 154] on icon "button" at bounding box center [925, 154] width 10 height 12
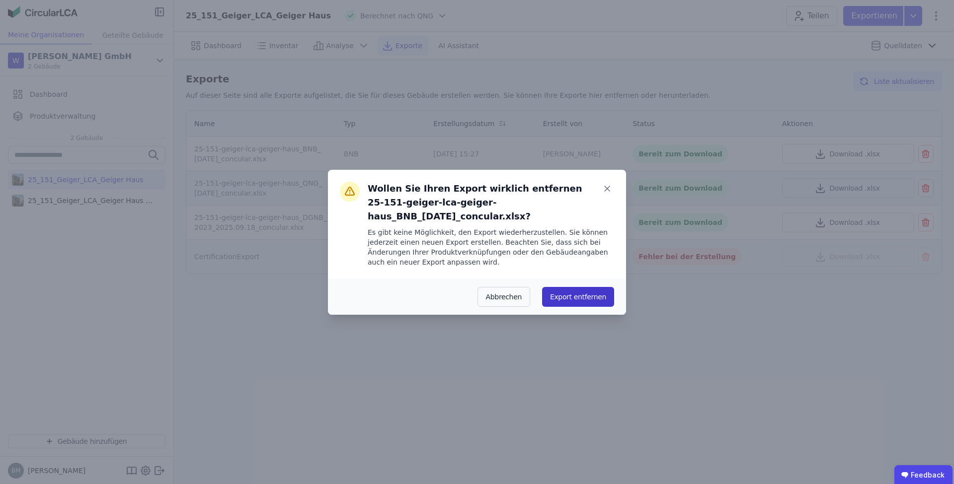
click at [580, 300] on button "Export entfernen" at bounding box center [578, 297] width 72 height 20
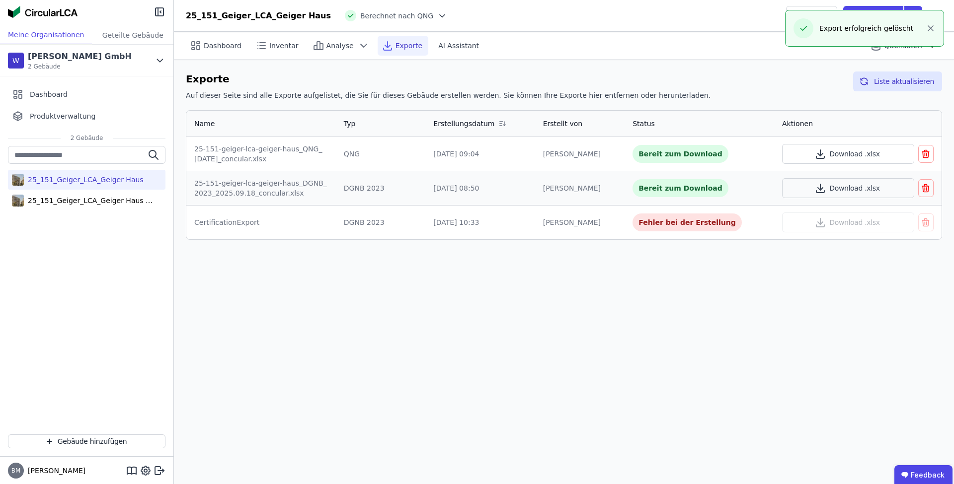
click at [583, 334] on div "Dashboard Inventar Analyse Exporte AI Assistant Quelldaten Exporte Auf dieser S…" at bounding box center [564, 258] width 780 height 452
click at [307, 371] on div "Dashboard Inventar Analyse Exporte AI Assistant Quelldaten Exporte Auf dieser S…" at bounding box center [564, 258] width 780 height 452
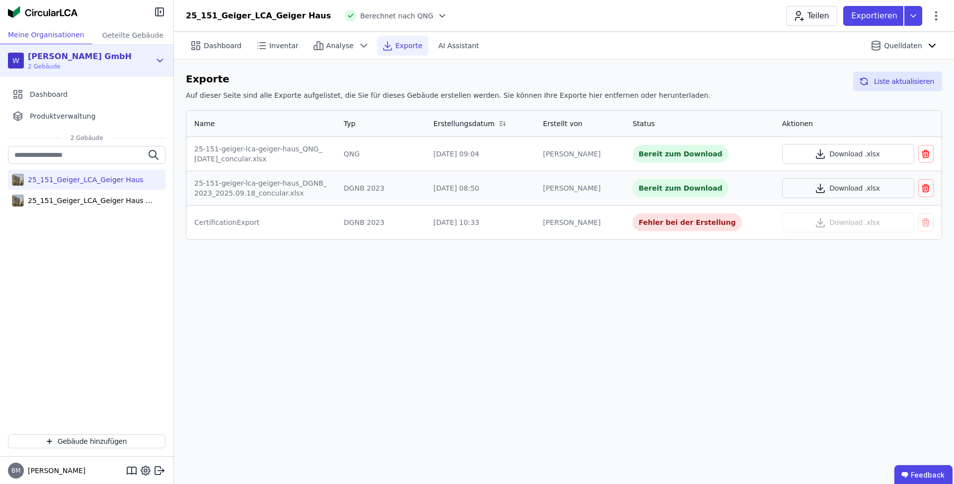
click at [156, 67] on div "W [PERSON_NAME] GmbH 2 Gebäude" at bounding box center [86, 61] width 173 height 32
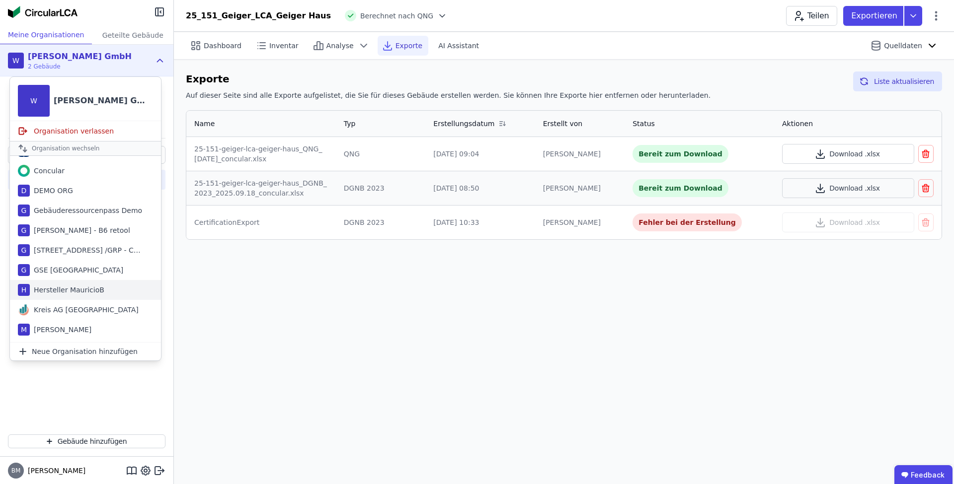
scroll to position [60, 0]
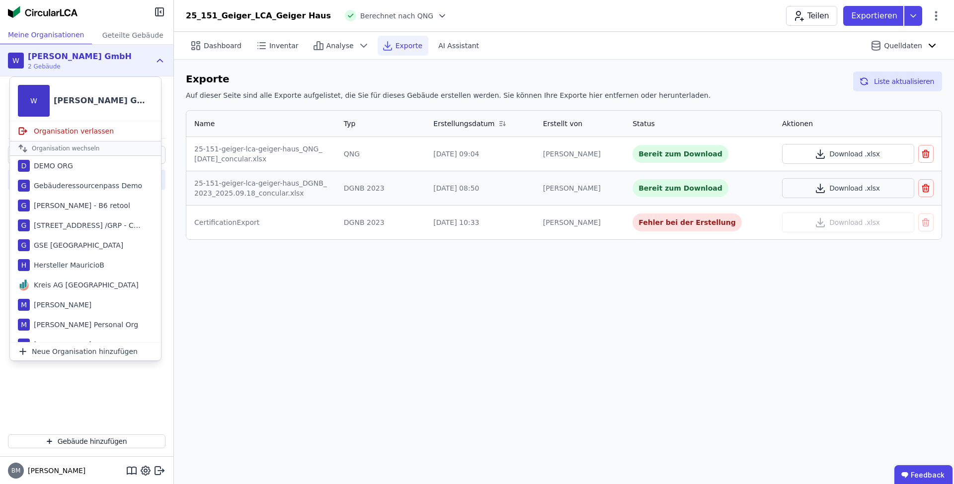
click at [365, 307] on div "Dashboard Inventar Analyse Exporte AI Assistant Quelldaten Exporte Auf dieser S…" at bounding box center [564, 258] width 780 height 452
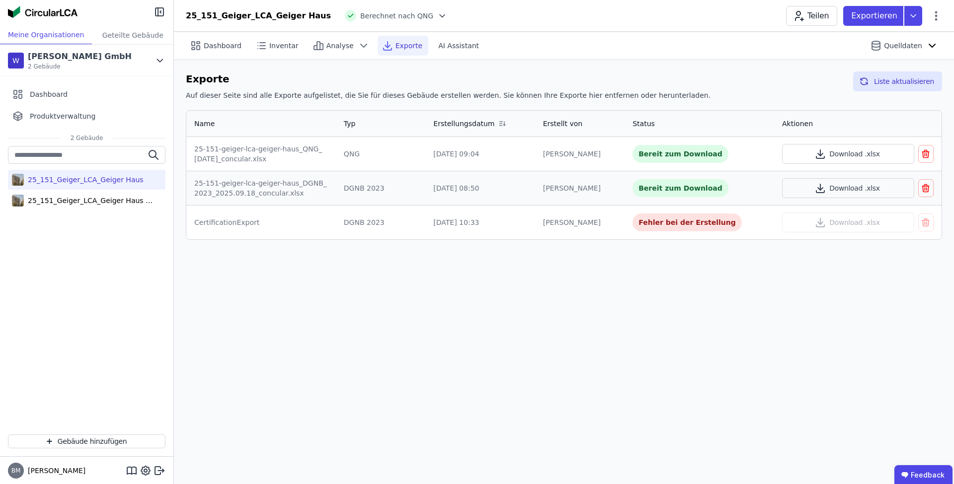
click at [365, 307] on div "Dashboard Inventar Analyse Exporte AI Assistant Quelldaten Exporte Auf dieser S…" at bounding box center [564, 258] width 780 height 452
click at [840, 190] on button "Download .xlsx" at bounding box center [848, 188] width 132 height 20
